Goal: Task Accomplishment & Management: Complete application form

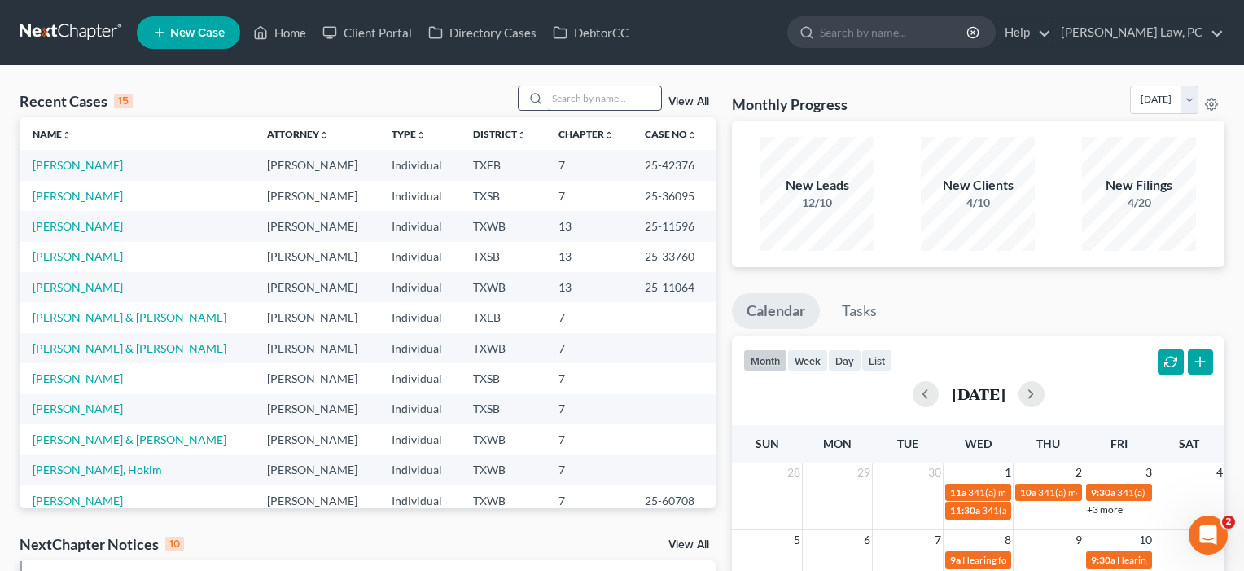
click at [618, 103] on input "search" at bounding box center [604, 98] width 114 height 24
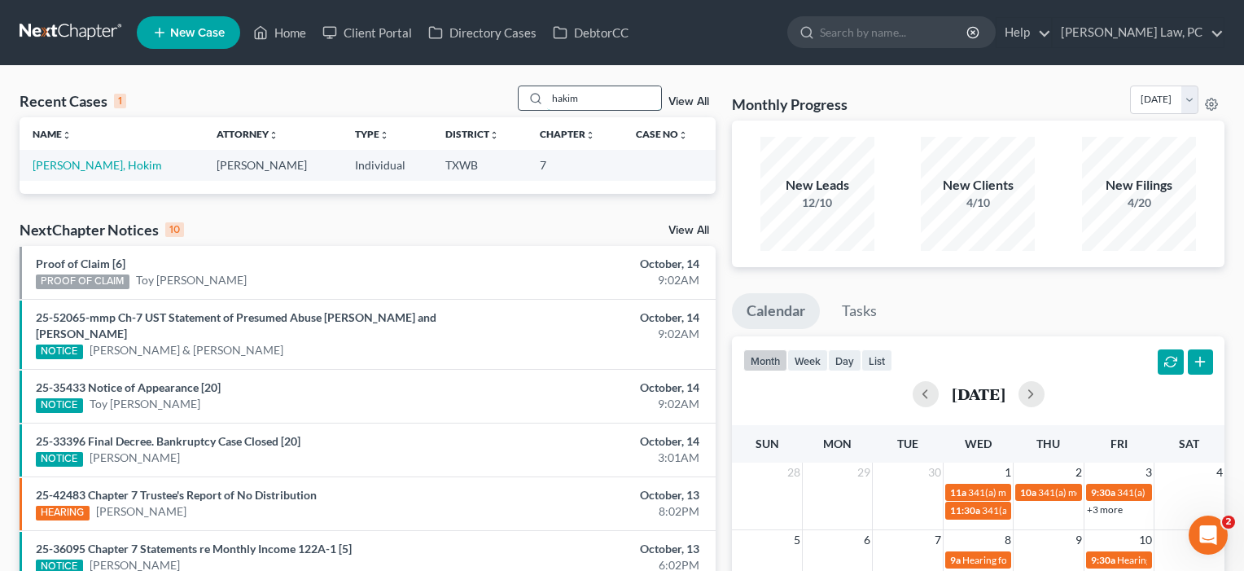
type input "hakim"
drag, startPoint x: 618, startPoint y: 103, endPoint x: 67, endPoint y: 166, distance: 554.8
click at [67, 166] on link "[PERSON_NAME], Hokim" at bounding box center [97, 165] width 129 height 14
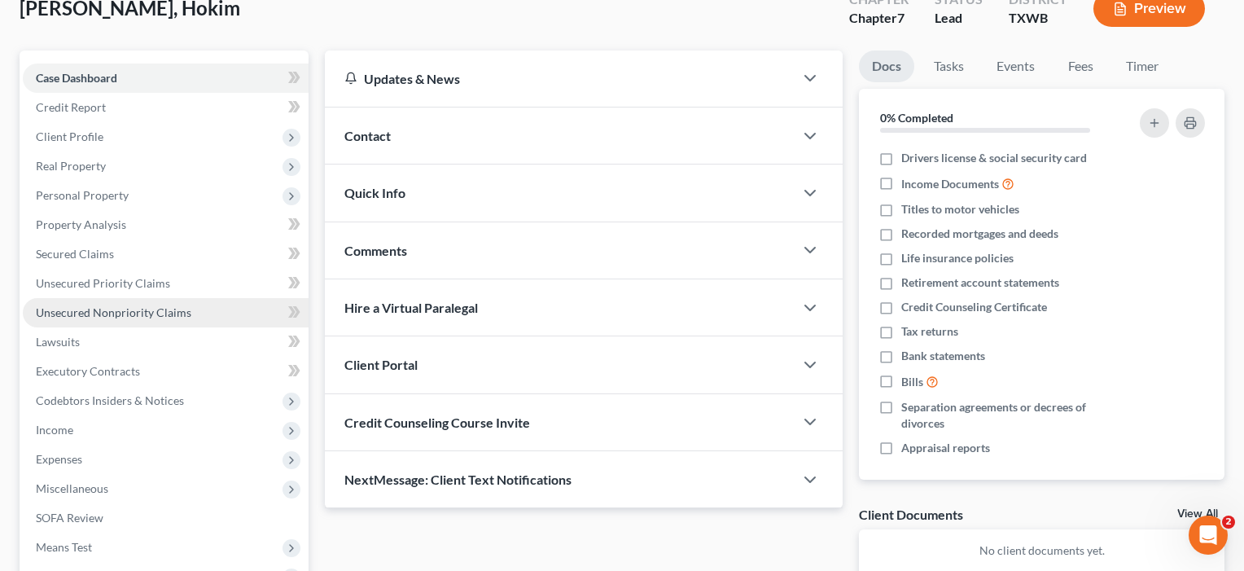
scroll to position [167, 0]
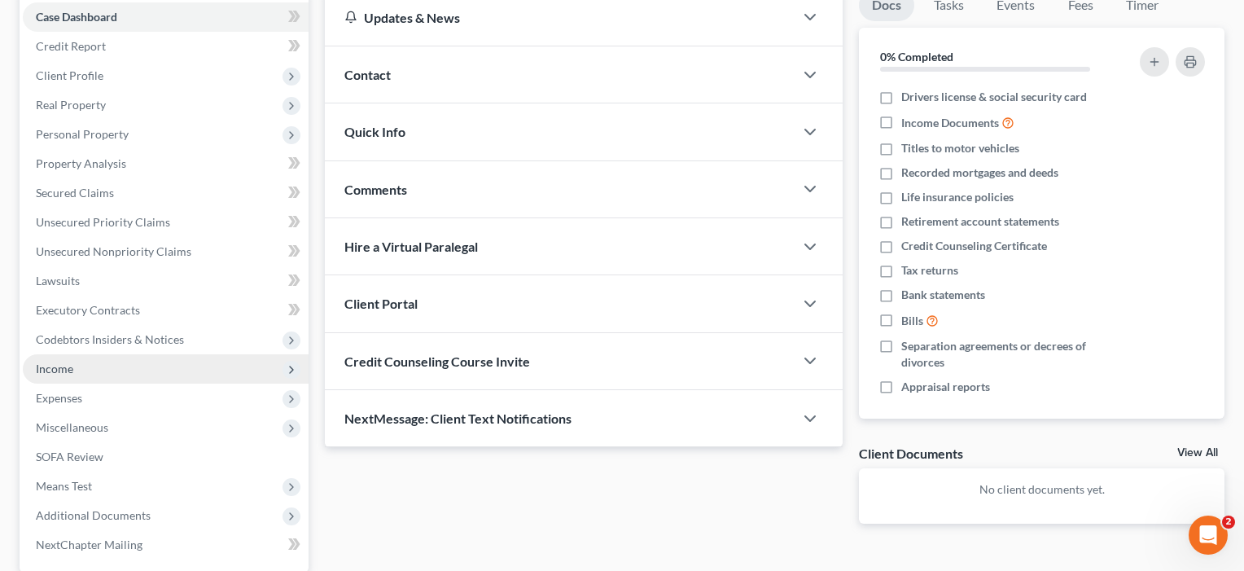
click at [64, 368] on span "Income" at bounding box center [54, 369] width 37 height 14
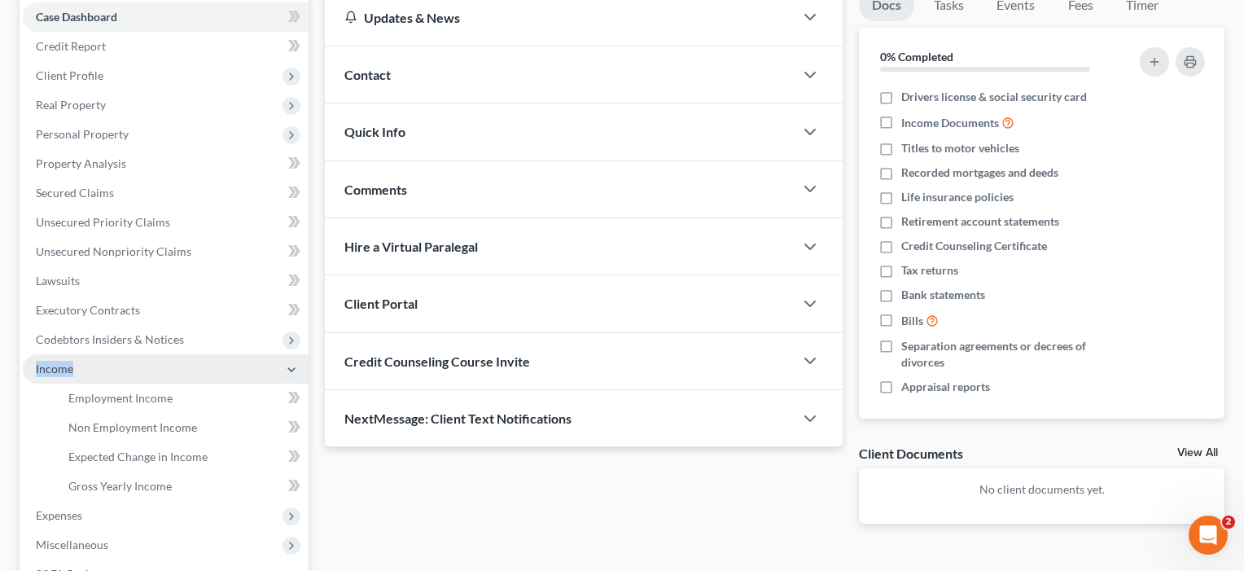
click at [64, 368] on span "Income" at bounding box center [54, 369] width 37 height 14
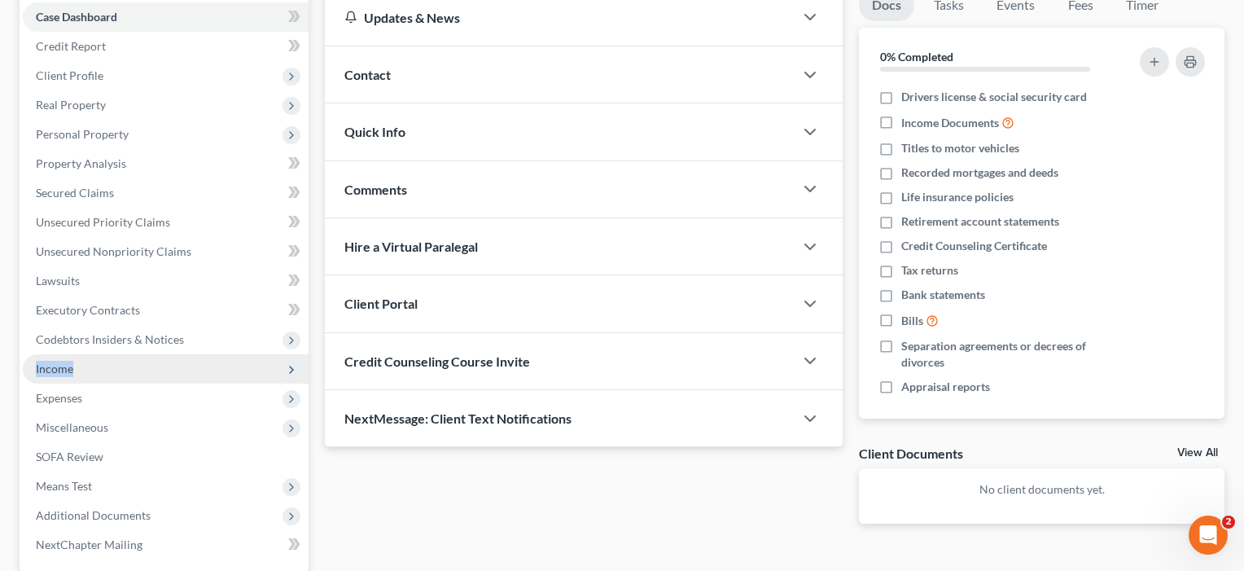
click at [64, 368] on span "Income" at bounding box center [54, 369] width 37 height 14
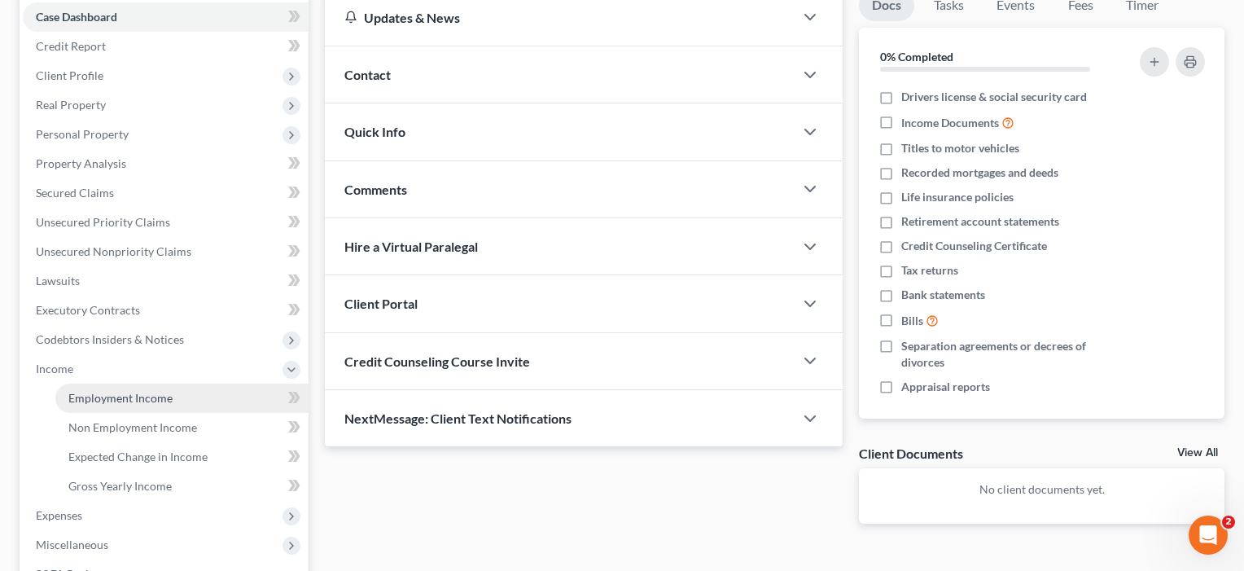
click at [86, 397] on span "Employment Income" at bounding box center [120, 398] width 104 height 14
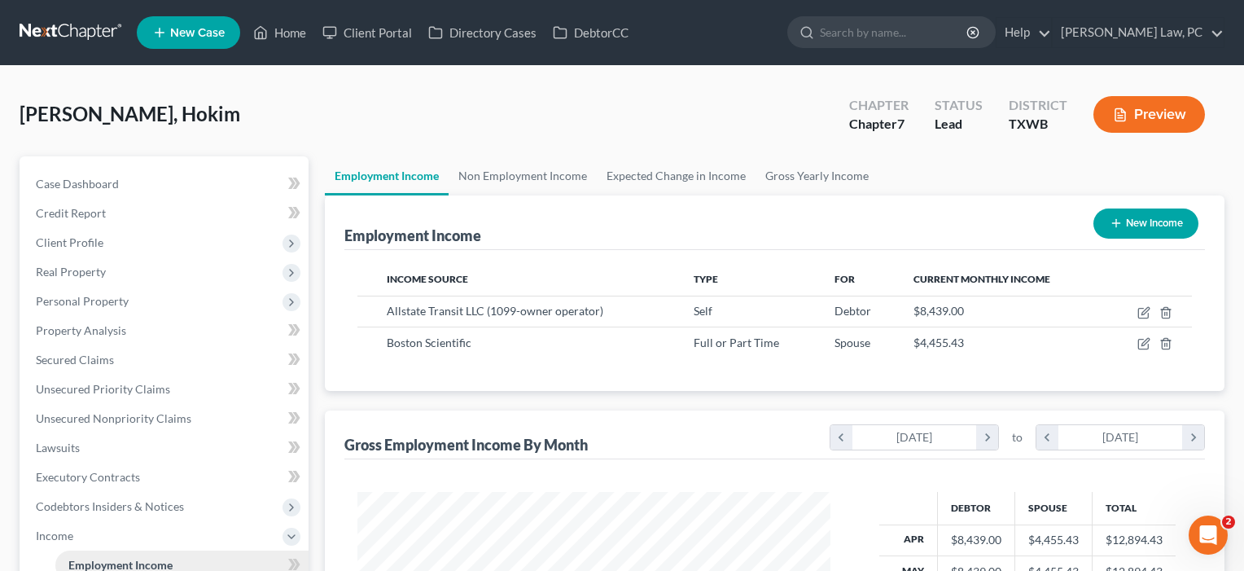
scroll to position [292, 506]
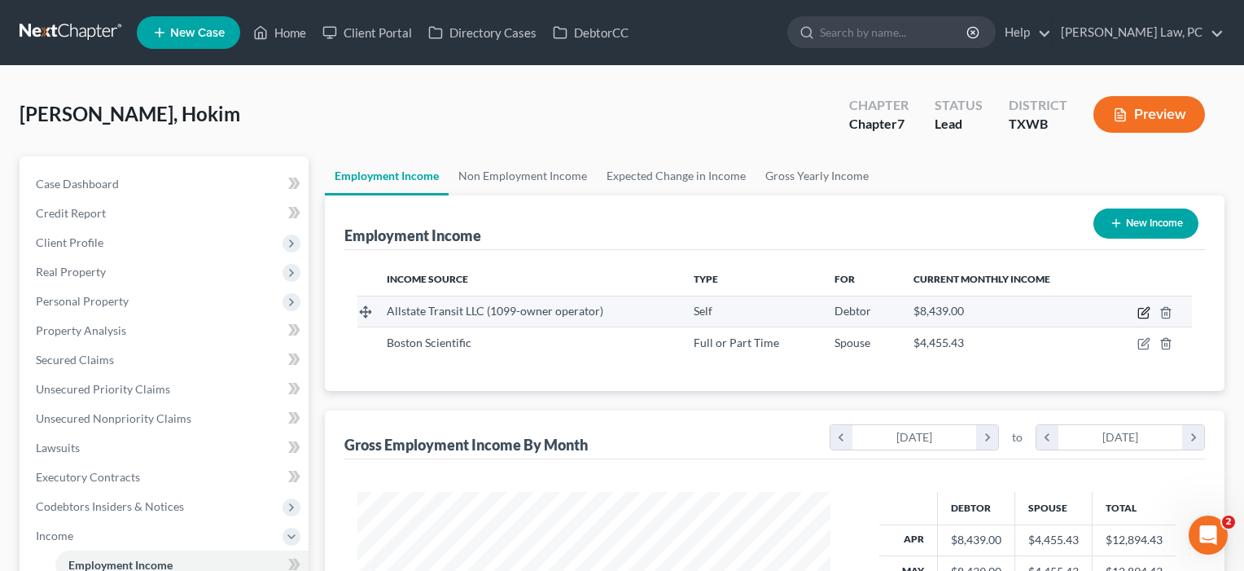
click at [1139, 312] on icon "button" at bounding box center [1143, 314] width 10 height 10
select select "1"
select select "0"
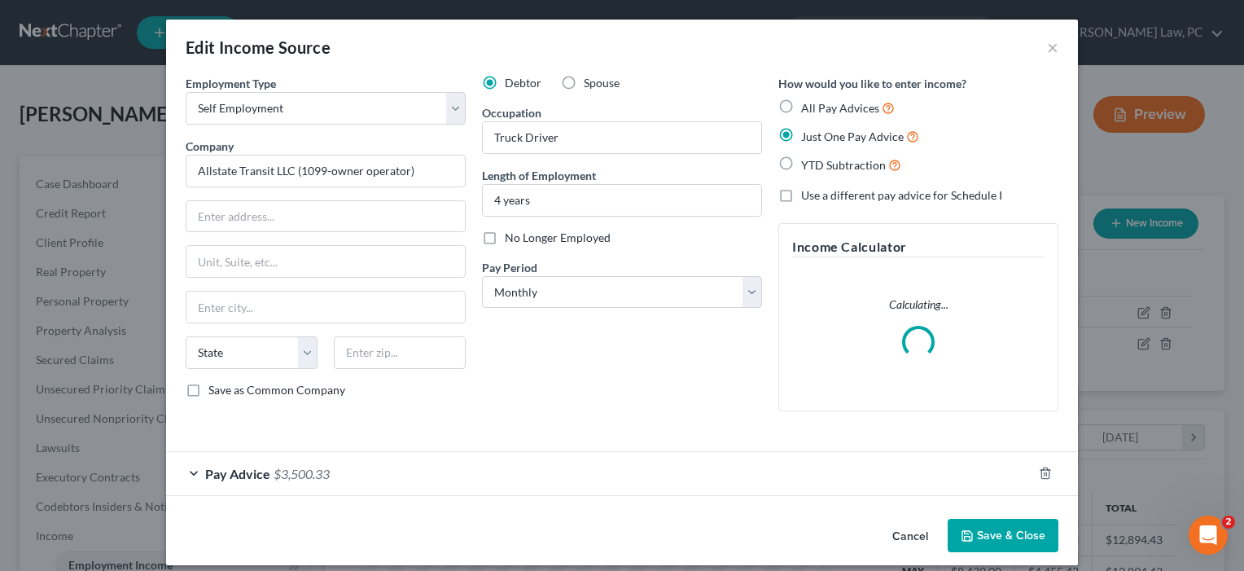
click at [619, 476] on div "Pay Advice $3,500.33" at bounding box center [599, 473] width 866 height 43
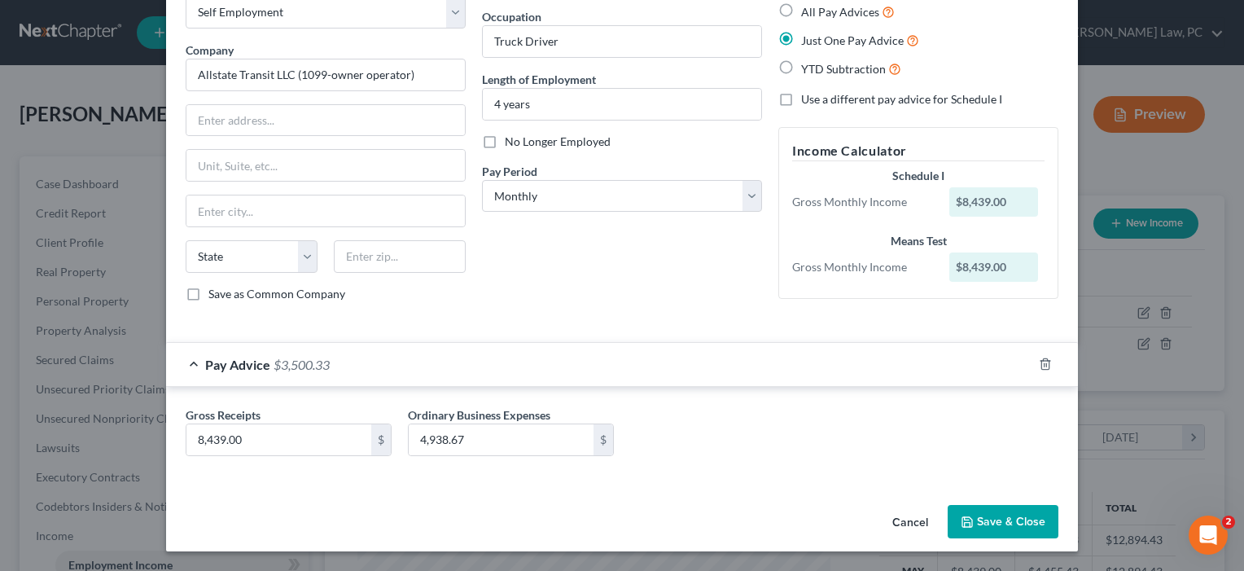
scroll to position [96, 0]
click at [1015, 513] on button "Save & Close" at bounding box center [1003, 522] width 111 height 34
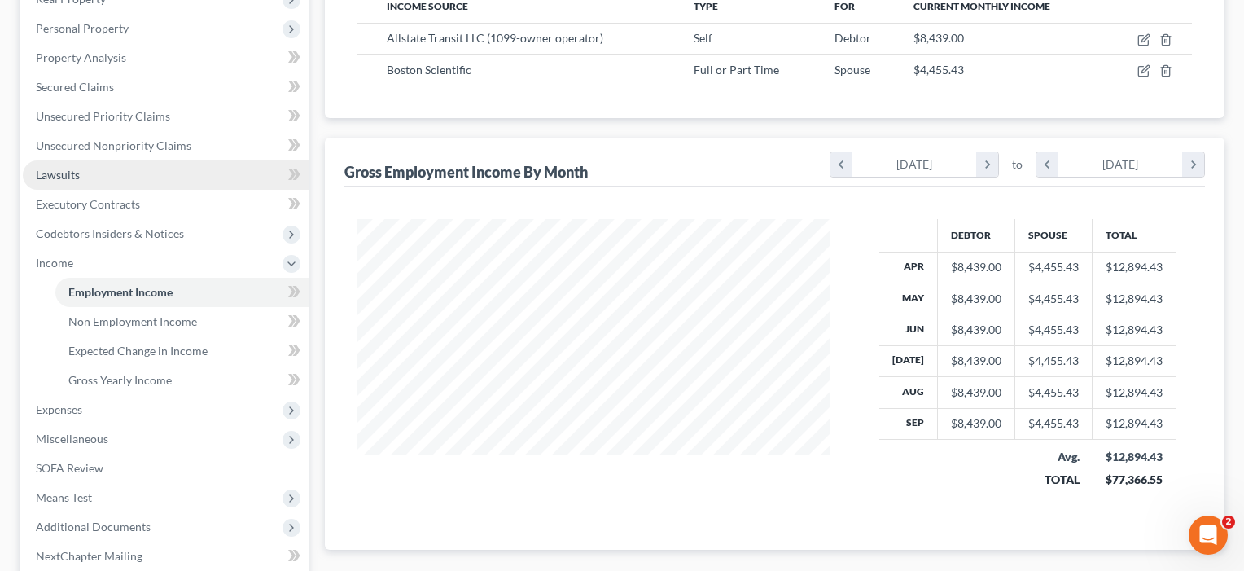
scroll to position [306, 0]
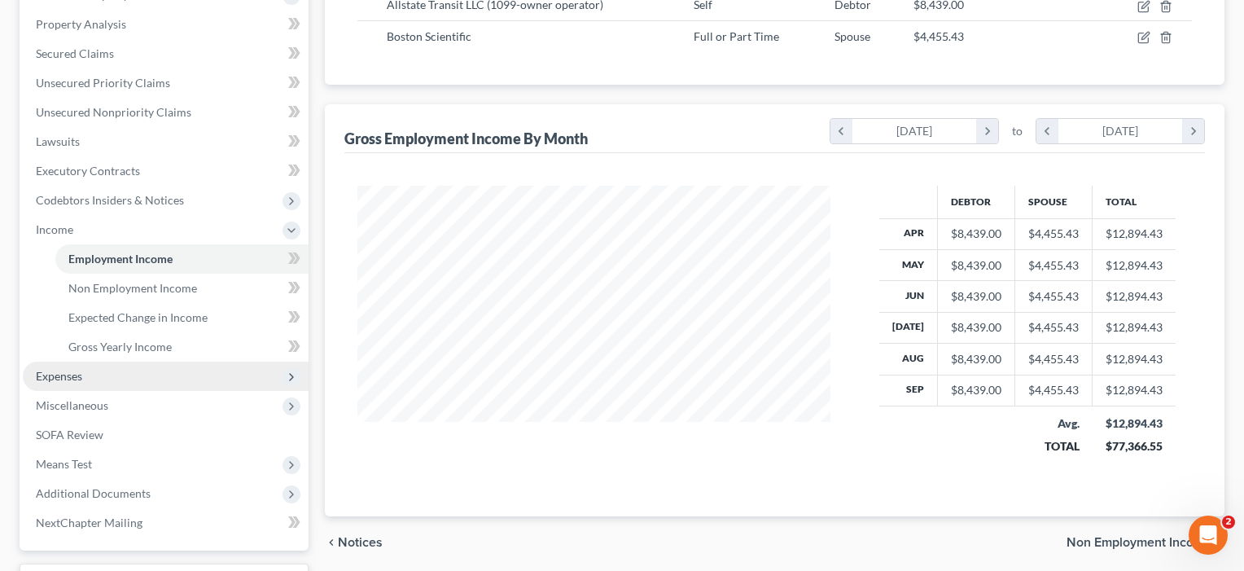
click at [70, 373] on span "Expenses" at bounding box center [59, 376] width 46 height 14
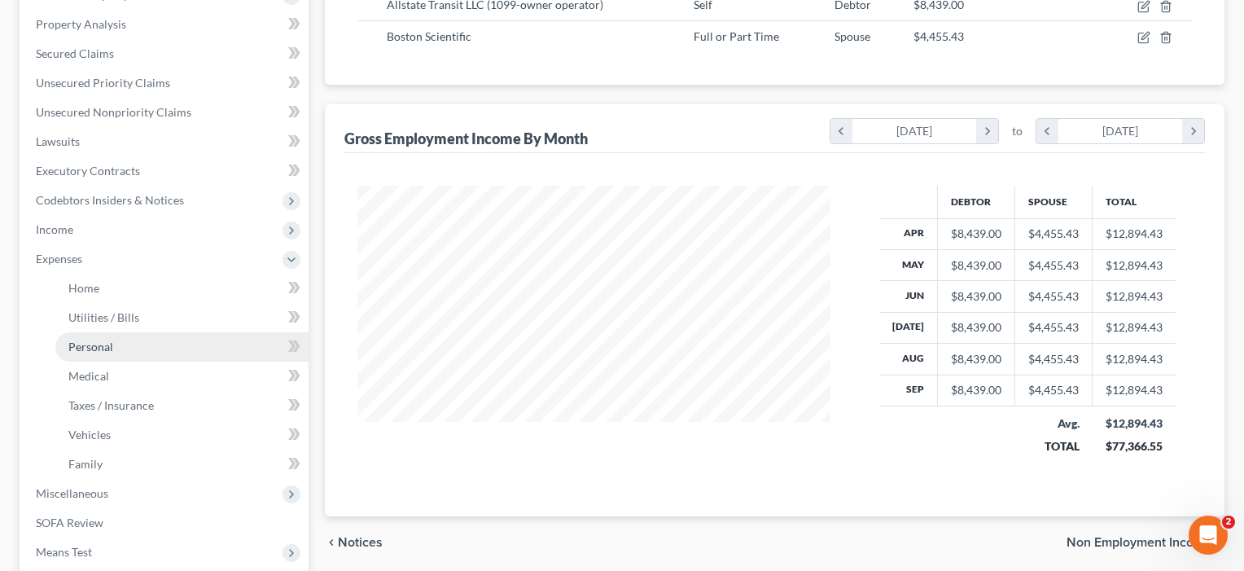
click at [99, 349] on span "Personal" at bounding box center [90, 347] width 45 height 14
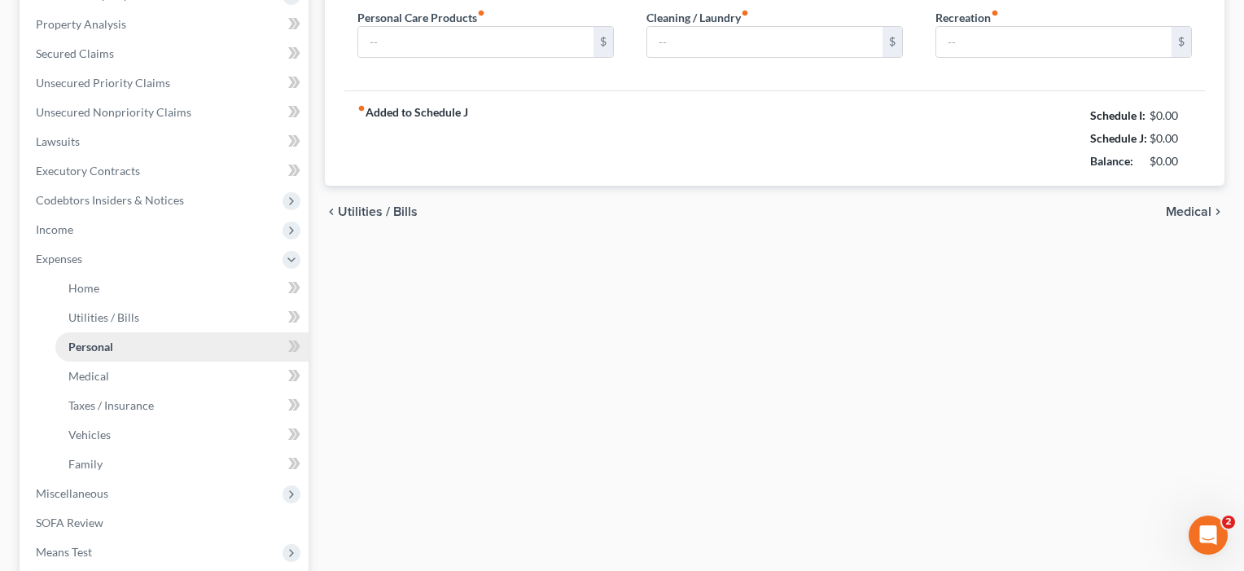
scroll to position [20, 0]
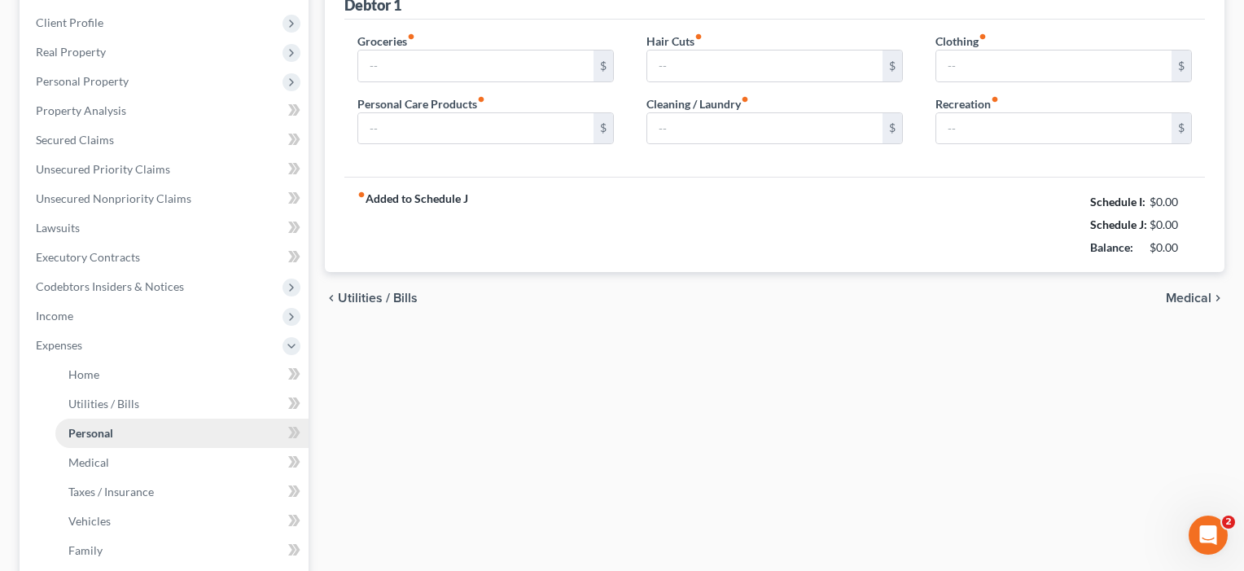
type input "800.00"
type input "35.00"
type input "100.00"
type input "35.00"
type input "125.00"
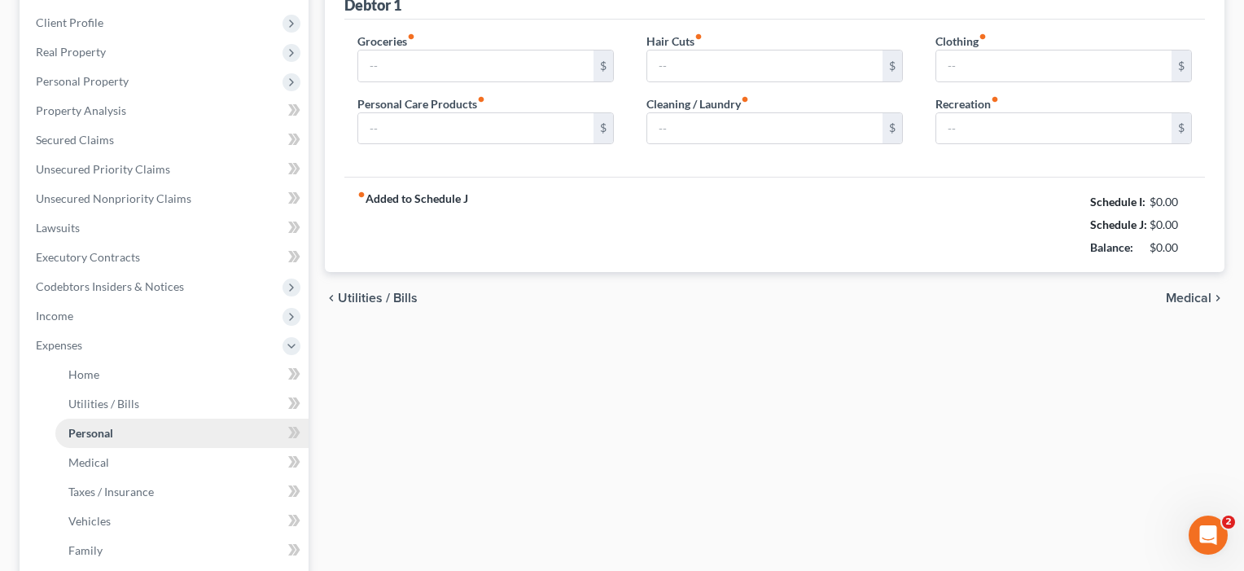
type input "100.00"
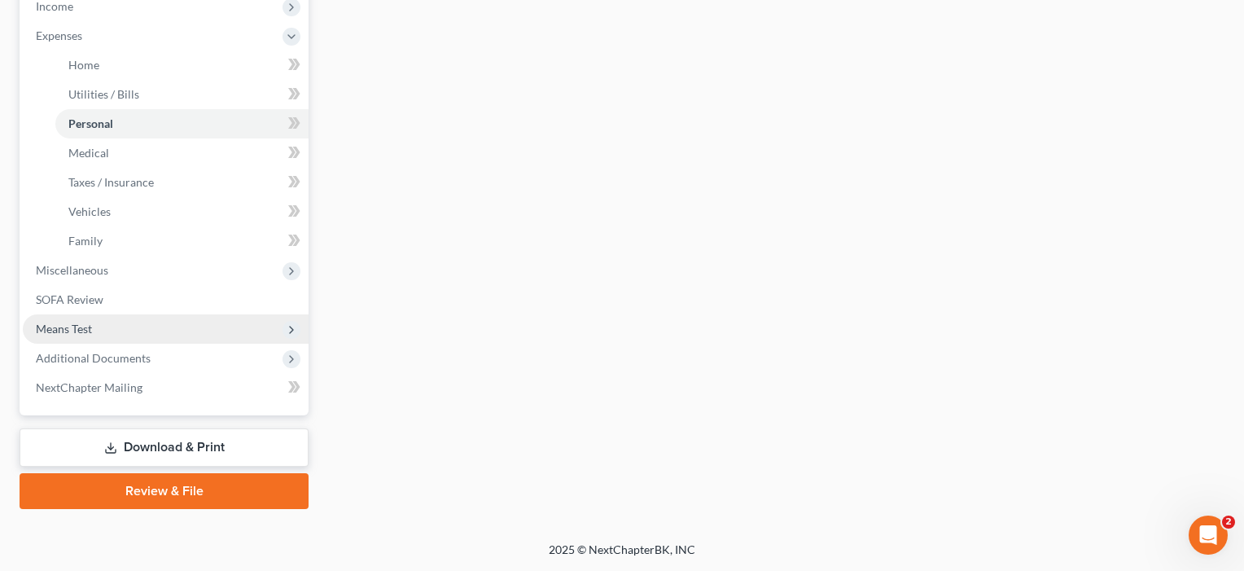
scroll to position [529, 0]
click at [80, 327] on span "Means Test" at bounding box center [64, 329] width 56 height 14
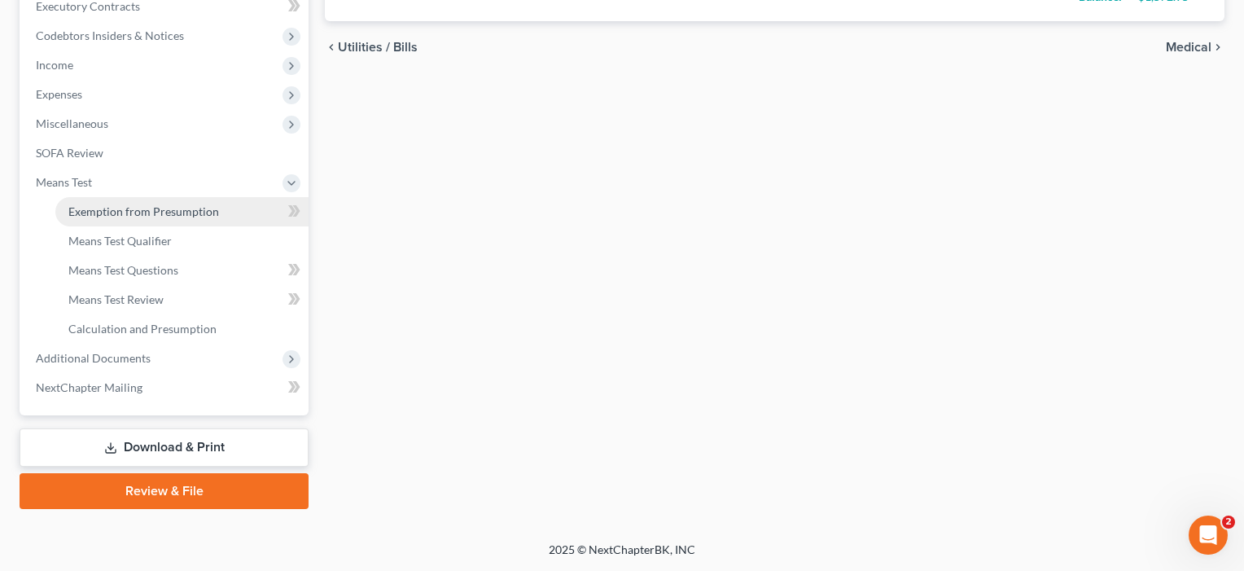
click at [120, 214] on span "Exemption from Presumption" at bounding box center [143, 211] width 151 height 14
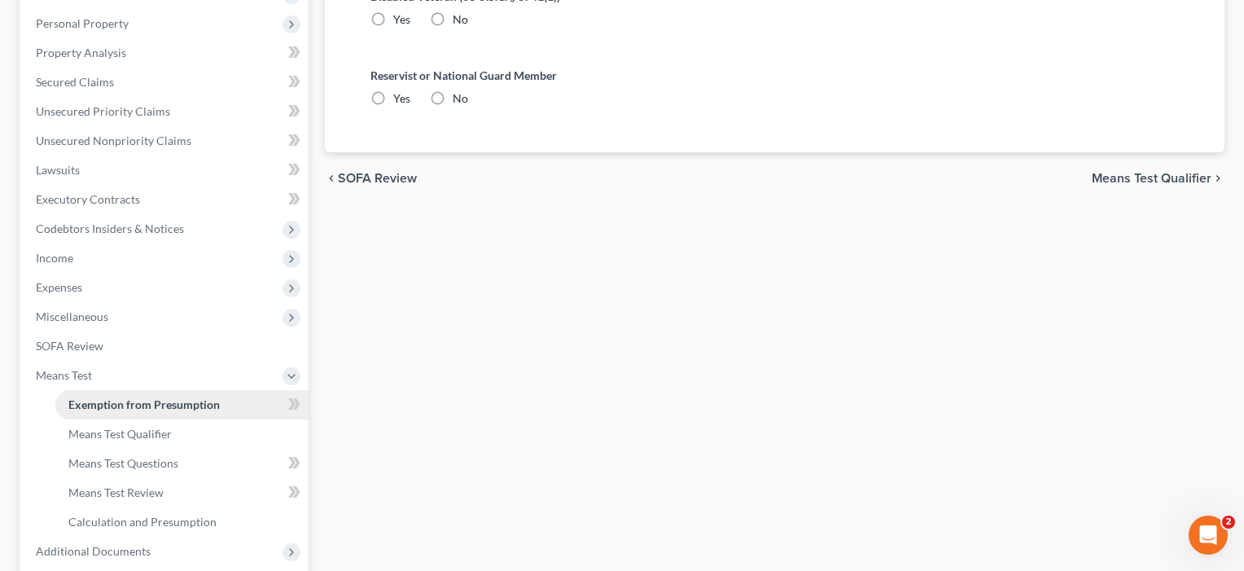
radio input "true"
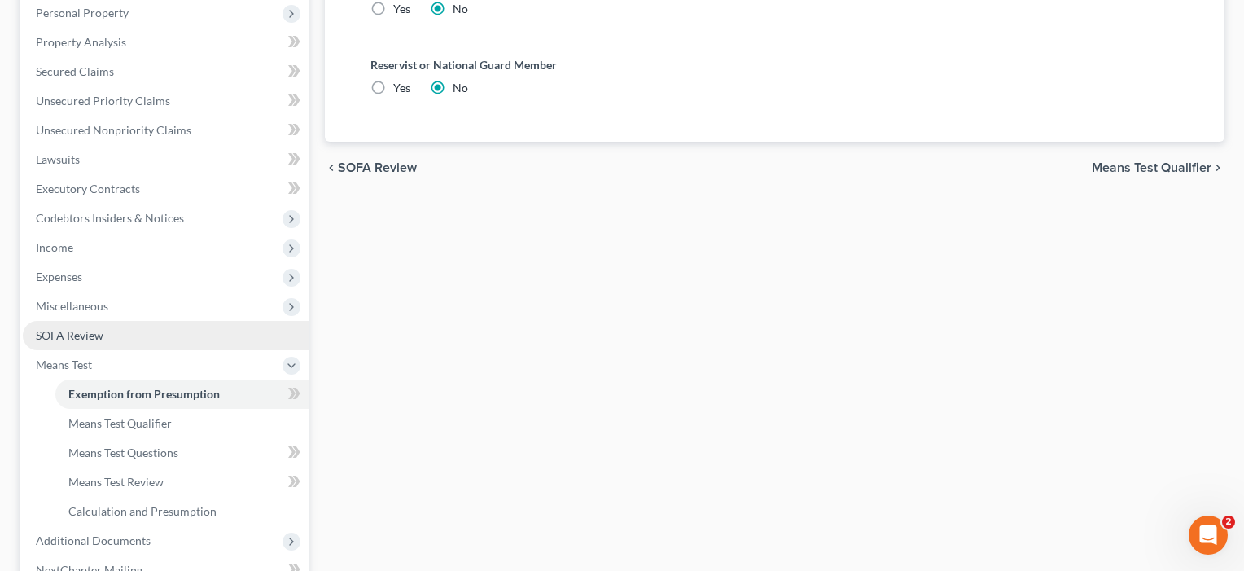
scroll to position [299, 0]
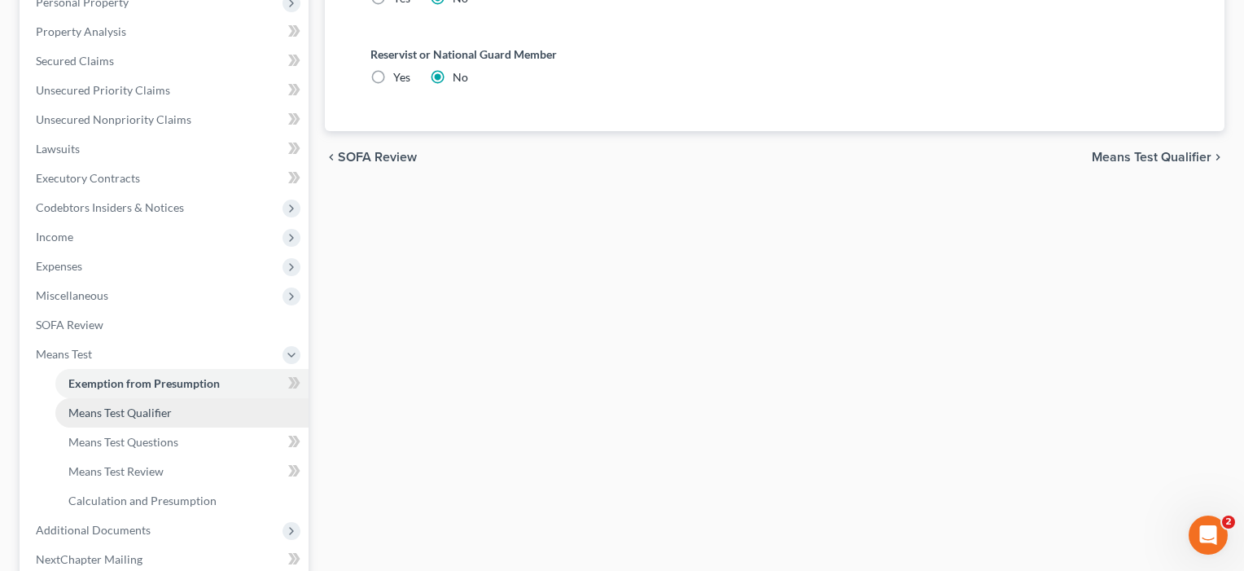
click at [94, 422] on link "Means Test Qualifier" at bounding box center [181, 412] width 253 height 29
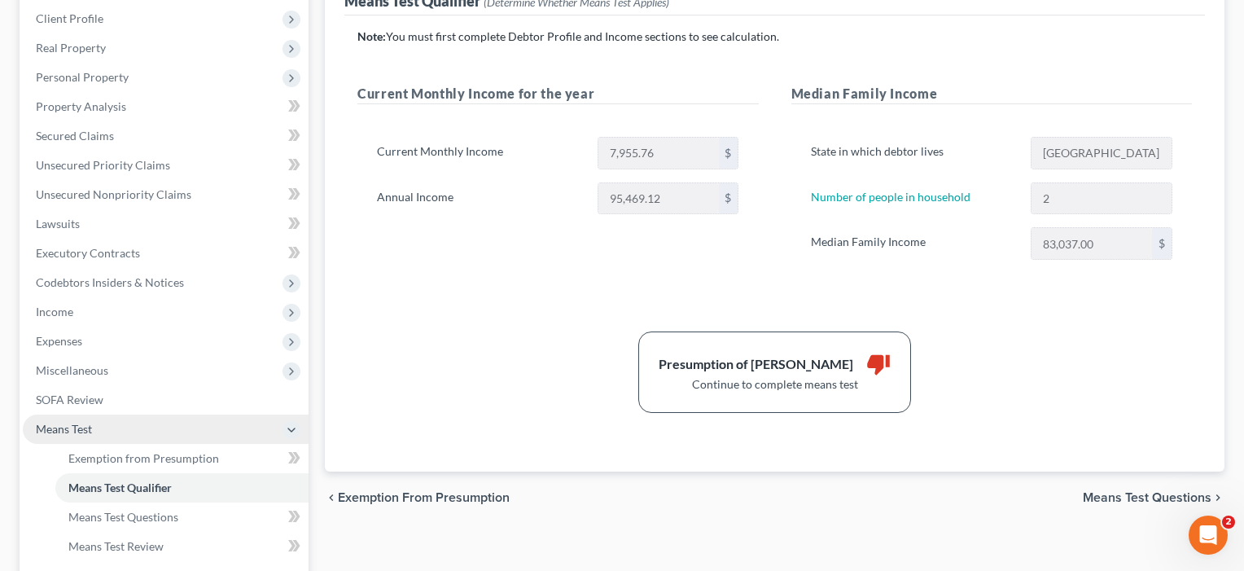
scroll to position [224, 0]
